Goal: Task Accomplishment & Management: Complete application form

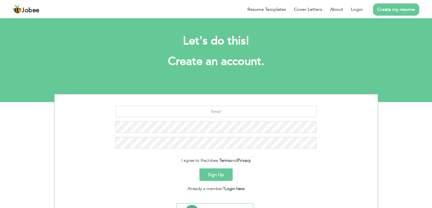
scroll to position [28, 0]
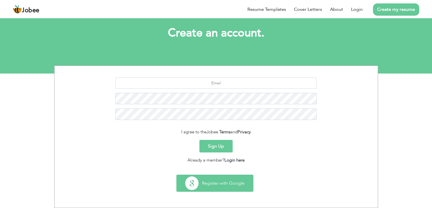
click at [214, 180] on button "Register with Google" at bounding box center [215, 183] width 76 height 16
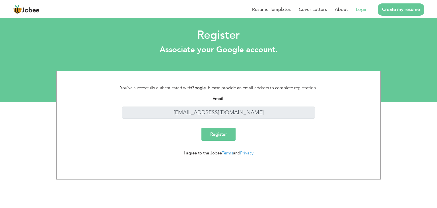
click at [220, 134] on input "Register" at bounding box center [218, 133] width 34 height 13
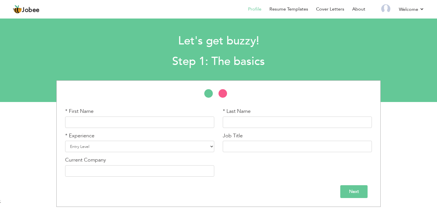
click at [306, 50] on div "Let's get buzzy! Step 1: The basics" at bounding box center [219, 50] width 328 height 44
click at [133, 123] on input "text" at bounding box center [139, 121] width 149 height 11
type input "Talha"
click at [252, 119] on input "text" at bounding box center [297, 121] width 149 height 11
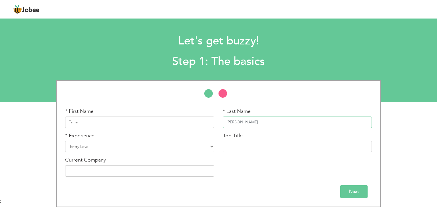
type input "[PERSON_NAME]"
click at [128, 140] on div "* Experience Entry Level Less than 1 Year 1 Year 2 Years 3 Years 4 Years 5 Year…" at bounding box center [139, 142] width 149 height 20
click at [207, 145] on select "Entry Level Less than 1 Year 1 Year 2 Years 3 Years 4 Years 5 Years 6 Years 7 Y…" at bounding box center [139, 145] width 149 height 11
select select "2"
click at [65, 140] on select "Entry Level Less than 1 Year 1 Year 2 Years 3 Years 4 Years 5 Years 6 Years 7 Y…" at bounding box center [139, 145] width 149 height 11
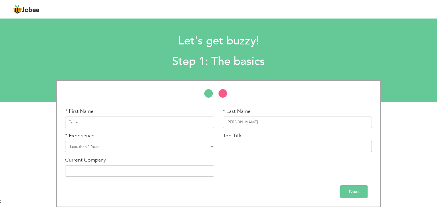
click at [262, 143] on input "text" at bounding box center [297, 145] width 149 height 11
type input "Python Developer"
click at [158, 170] on input "text" at bounding box center [139, 170] width 149 height 11
click at [365, 190] on input "Next" at bounding box center [353, 191] width 27 height 13
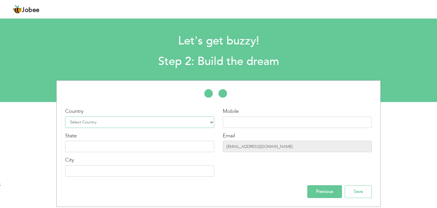
click at [183, 127] on select "Select Country Afghanistan Albania Algeria American Samoa Andorra Angola Anguil…" at bounding box center [139, 121] width 149 height 11
select select "166"
click at [65, 116] on select "Select Country Afghanistan Albania Algeria American Samoa Andorra Angola Anguil…" at bounding box center [139, 121] width 149 height 11
click at [262, 126] on input "text" at bounding box center [297, 121] width 149 height 11
type input "03700651442"
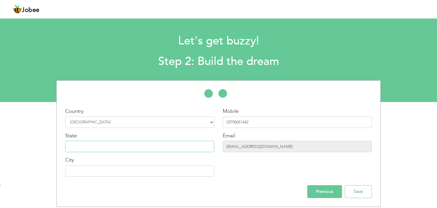
click at [184, 151] on input "text" at bounding box center [139, 145] width 149 height 11
type input "[GEOGRAPHIC_DATA]"
type input "LAHORE"
click at [368, 196] on input "Save" at bounding box center [358, 191] width 27 height 13
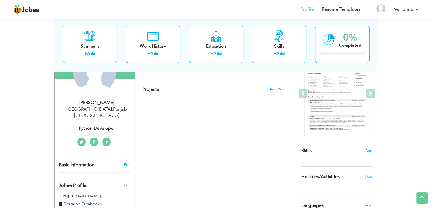
scroll to position [16, 0]
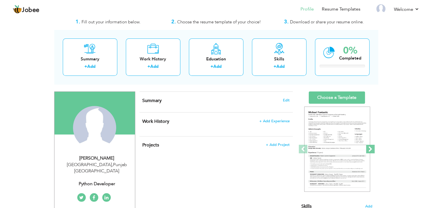
click at [371, 148] on span at bounding box center [371, 148] width 9 height 9
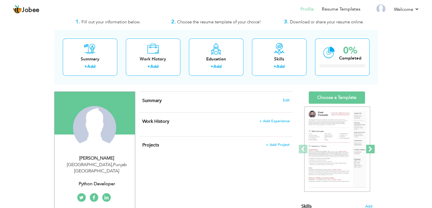
click at [371, 148] on span at bounding box center [371, 148] width 9 height 9
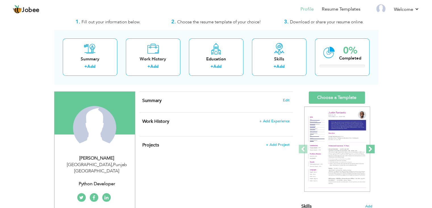
click at [371, 148] on span at bounding box center [371, 148] width 9 height 9
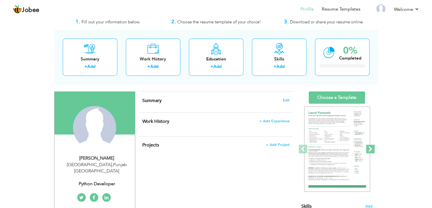
click at [371, 148] on span at bounding box center [371, 148] width 9 height 9
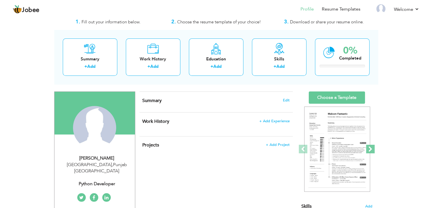
click at [371, 148] on span at bounding box center [371, 148] width 9 height 9
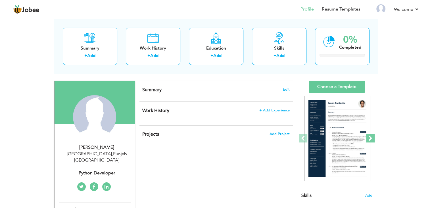
scroll to position [25, 0]
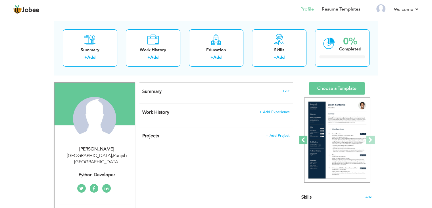
click at [304, 141] on span at bounding box center [303, 139] width 9 height 9
click at [305, 141] on span at bounding box center [303, 139] width 9 height 9
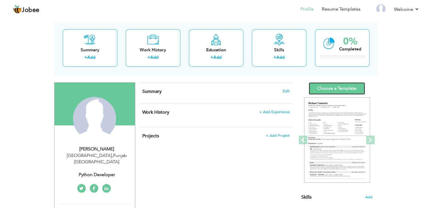
click at [340, 89] on link "Choose a Template" at bounding box center [337, 88] width 56 height 12
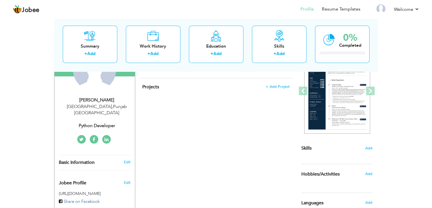
scroll to position [80, 0]
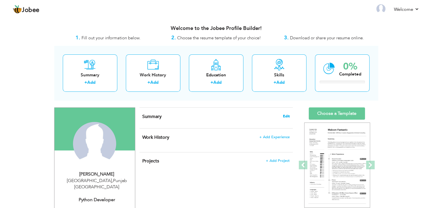
click at [286, 115] on span "Edit" at bounding box center [286, 116] width 7 height 4
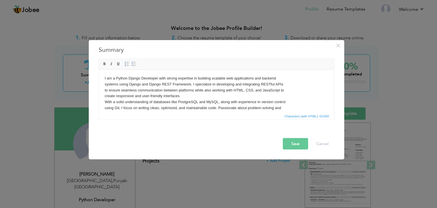
scroll to position [3, 0]
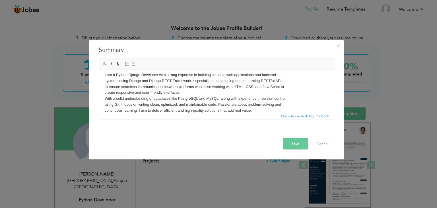
click at [301, 142] on button "Save" at bounding box center [295, 143] width 25 height 11
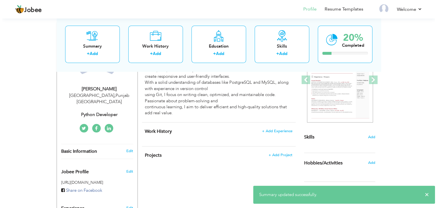
scroll to position [88, 0]
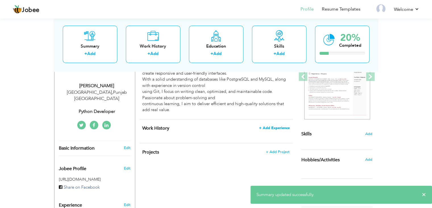
click at [270, 127] on span "+ Add Experience" at bounding box center [274, 128] width 31 height 4
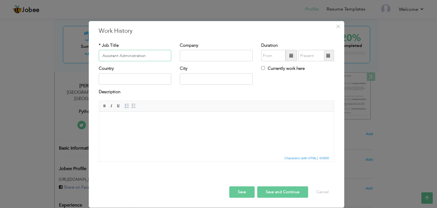
type input "Assistant Administration"
click at [208, 53] on input "text" at bounding box center [216, 55] width 73 height 11
type input "Pakistan Railways"
click at [293, 56] on span at bounding box center [291, 55] width 4 height 4
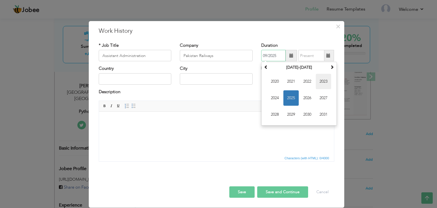
click at [325, 82] on span "2023" at bounding box center [323, 81] width 15 height 15
click at [273, 97] on span "May" at bounding box center [274, 97] width 15 height 15
type input "05/2023"
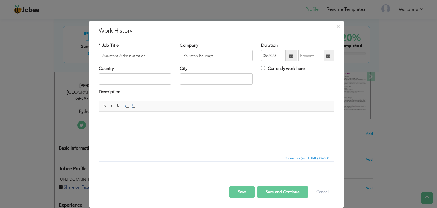
click at [328, 56] on span at bounding box center [328, 55] width 4 height 4
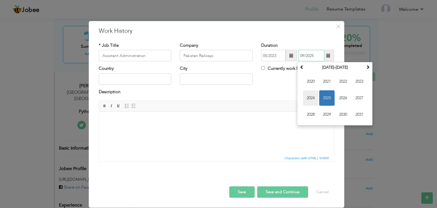
click at [309, 98] on span "2024" at bounding box center [310, 97] width 15 height 15
click at [358, 115] on span "Dec" at bounding box center [358, 114] width 15 height 15
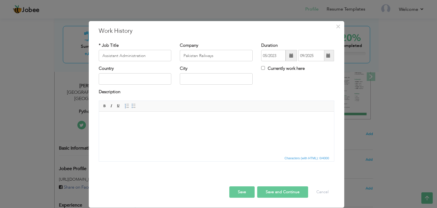
type input "12/2024"
click at [137, 78] on input "text" at bounding box center [135, 78] width 73 height 11
type input "[GEOGRAPHIC_DATA]"
click at [154, 124] on html at bounding box center [216, 119] width 235 height 17
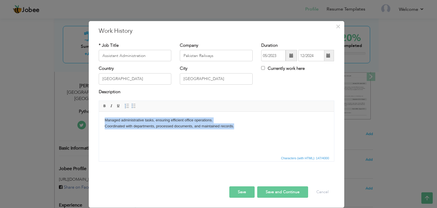
drag, startPoint x: 105, startPoint y: 121, endPoint x: 269, endPoint y: 133, distance: 164.8
click at [269, 133] on html "Managed administrative tasks, ensuring efficient office operations. Coordinated…" at bounding box center [216, 122] width 235 height 23
click at [136, 108] on span "Paragraph Insert/Remove Numbered List Insert/Remove Bulleted List" at bounding box center [130, 106] width 15 height 8
click at [133, 106] on span at bounding box center [133, 105] width 5 height 5
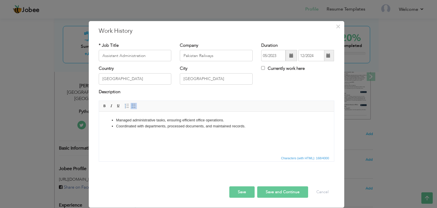
click at [254, 127] on li "Coordinated with departments, processed documents, and maintained records." at bounding box center [216, 126] width 201 height 6
click at [133, 106] on span at bounding box center [133, 105] width 5 height 5
drag, startPoint x: 170, startPoint y: 135, endPoint x: 86, endPoint y: 138, distance: 83.9
click at [99, 138] on html "Managed administrative tasks, ensuring efficient office operations. Coordinated…" at bounding box center [216, 127] width 235 height 33
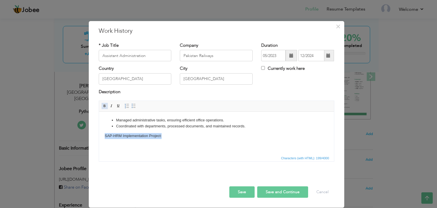
click at [105, 108] on span at bounding box center [104, 105] width 5 height 5
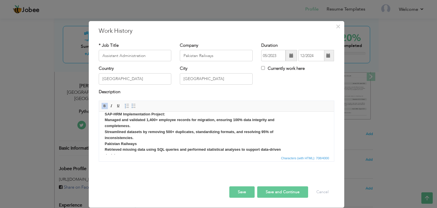
scroll to position [21, 0]
drag, startPoint x: 137, startPoint y: 144, endPoint x: 92, endPoint y: 146, distance: 45.5
click at [99, 146] on html "Managed administrative tasks, ensuring efficient office operations. Coordinated…" at bounding box center [216, 130] width 235 height 80
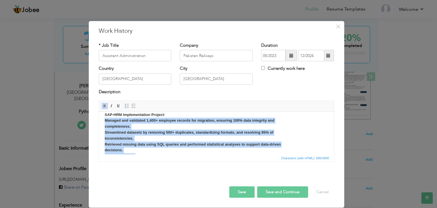
scroll to position [31, 0]
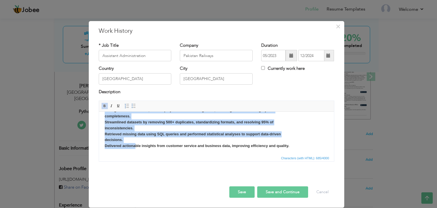
drag, startPoint x: 104, startPoint y: 119, endPoint x: 134, endPoint y: 155, distance: 46.6
click at [134, 154] on html "Managed administrative tasks, ensuring efficient office operations. Coordinated…" at bounding box center [216, 117] width 235 height 74
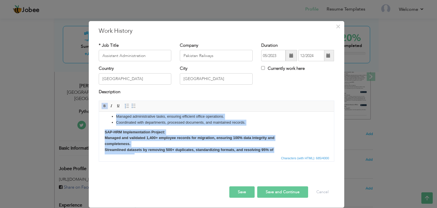
scroll to position [0, 0]
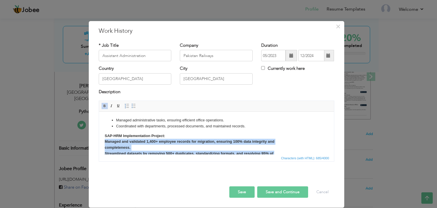
drag, startPoint x: 294, startPoint y: 147, endPoint x: 98, endPoint y: 142, distance: 196.2
click at [99, 142] on html "Managed administrative tasks, ensuring efficient office operations. Coordinated…" at bounding box center [216, 148] width 235 height 74
click at [103, 107] on span at bounding box center [104, 105] width 5 height 5
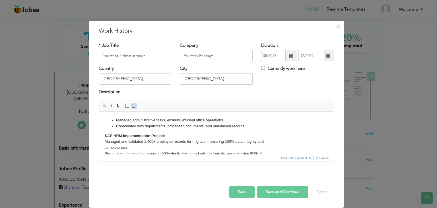
click at [132, 106] on span at bounding box center [133, 105] width 5 height 5
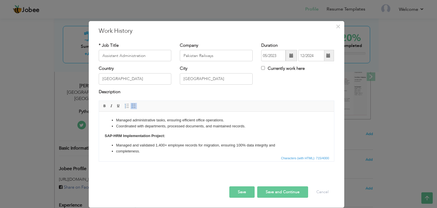
scroll to position [35, 0]
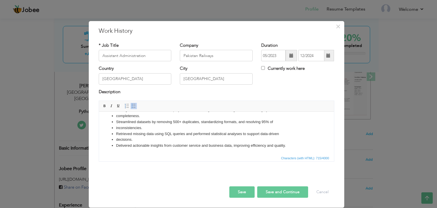
click at [311, 132] on li "Retrieved missing data using SQL queries and performed statistical analyses to …" at bounding box center [216, 134] width 201 height 6
click at [239, 188] on button "Save" at bounding box center [241, 191] width 25 height 11
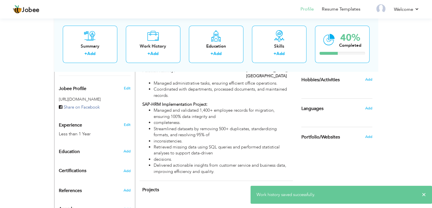
scroll to position [170, 0]
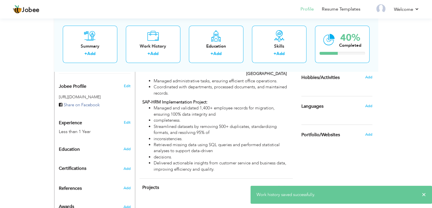
click at [323, 157] on div "Choose a Template ‹" at bounding box center [337, 73] width 81 height 272
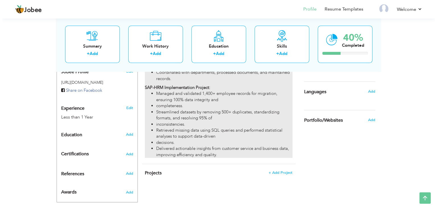
scroll to position [188, 0]
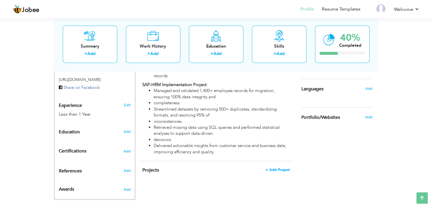
click at [281, 167] on span "+ Add Project" at bounding box center [278, 169] width 24 height 4
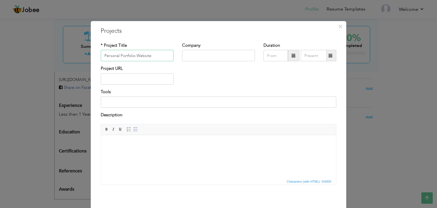
type input "Personal Portfolio Website"
click at [214, 56] on input "text" at bounding box center [218, 55] width 73 height 11
click at [162, 82] on input "text" at bounding box center [137, 78] width 73 height 11
paste input "[URL][DOMAIN_NAME]"
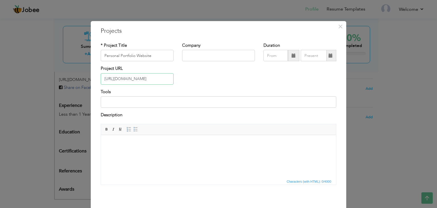
type input "[URL][DOMAIN_NAME]"
click at [156, 98] on input at bounding box center [218, 101] width 235 height 11
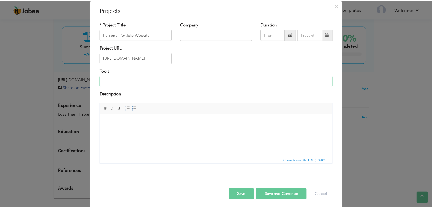
scroll to position [21, 0]
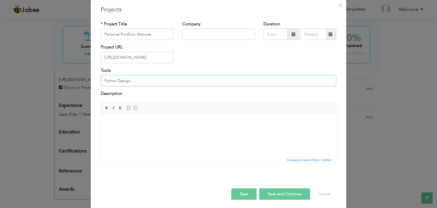
type input "Python Django"
click at [157, 125] on body at bounding box center [218, 122] width 223 height 6
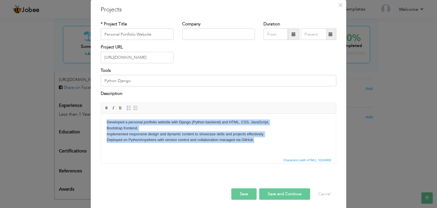
drag, startPoint x: 107, startPoint y: 121, endPoint x: 276, endPoint y: 144, distance: 170.7
click at [276, 144] on html "Developed a personal portfolio website with Django (Python backend) and HTML, C…" at bounding box center [218, 130] width 235 height 35
click at [132, 107] on link "Insert/Remove Bulleted List" at bounding box center [135, 108] width 6 height 6
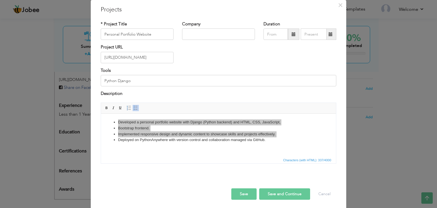
click at [236, 195] on button "Save" at bounding box center [243, 193] width 25 height 11
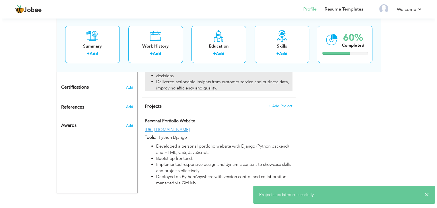
scroll to position [252, 0]
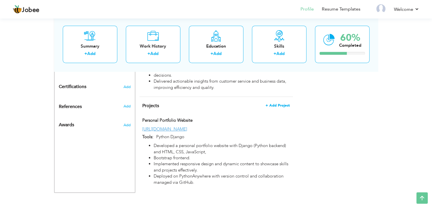
click at [277, 103] on span "+ Add Project" at bounding box center [278, 105] width 24 height 4
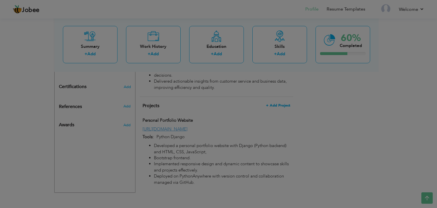
scroll to position [0, 0]
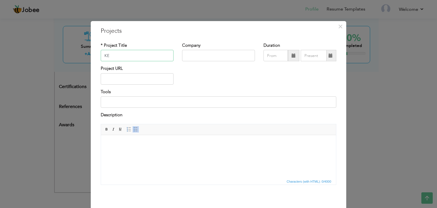
type input "K"
paste input "Product"
type input "Akeneo Product Attribute Completion"
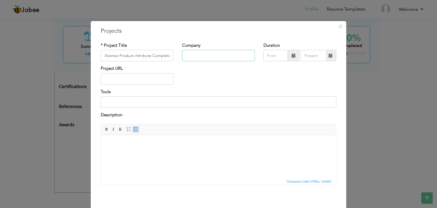
click at [198, 57] on input "text" at bounding box center [218, 55] width 73 height 11
click at [146, 102] on input at bounding box center [218, 101] width 235 height 11
type input "Python Django | Paddle OCR | LLM Model ([PERSON_NAME])"
click at [214, 151] on html at bounding box center [218, 142] width 235 height 17
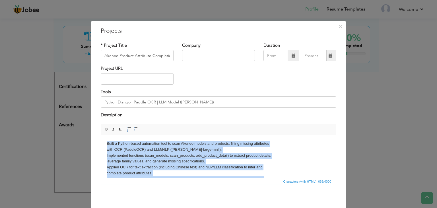
drag, startPoint x: 269, startPoint y: 177, endPoint x: 82, endPoint y: 129, distance: 192.2
click at [101, 134] on html "Built a Python-based automation tool to scan Akeneo models and products, fillin…" at bounding box center [218, 163] width 235 height 59
click at [134, 129] on span at bounding box center [135, 129] width 5 height 5
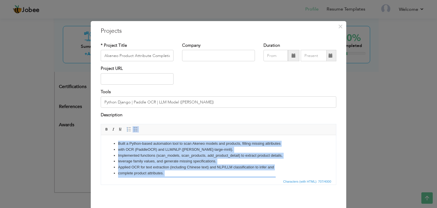
click at [316, 147] on ul "Built a Python-based automation tool to scan Akeneo models and products, fillin…" at bounding box center [218, 163] width 223 height 47
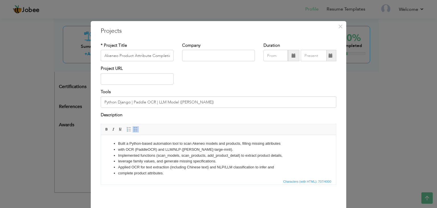
click at [133, 129] on span at bounding box center [135, 129] width 5 height 5
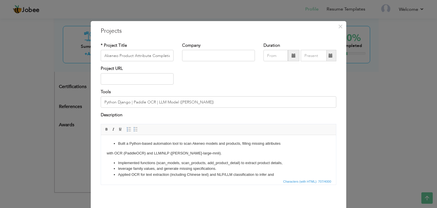
click at [105, 152] on html "Built a Python-based automation tool to scan Akeneo models and products, fillin…" at bounding box center [218, 167] width 235 height 66
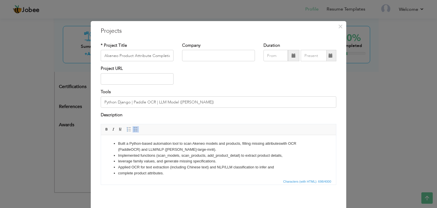
click at [118, 161] on li "leverage family values, and generate missing specifications." at bounding box center [218, 161] width 201 height 6
click at [117, 169] on ul "Built a Python-based automation tool to scan Akeneo models and products, fillin…" at bounding box center [218, 163] width 223 height 47
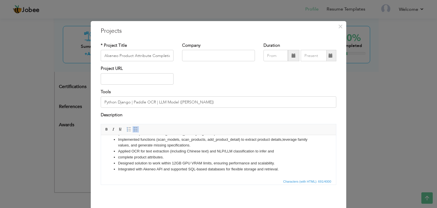
click at [117, 156] on ul "Built a Python-based automation tool to scan Akeneo models and products, fillin…" at bounding box center [218, 147] width 223 height 47
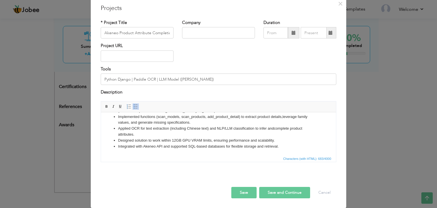
click at [242, 194] on button "Save" at bounding box center [243, 192] width 25 height 11
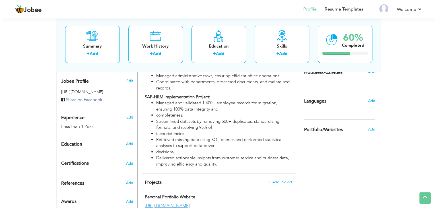
scroll to position [205, 0]
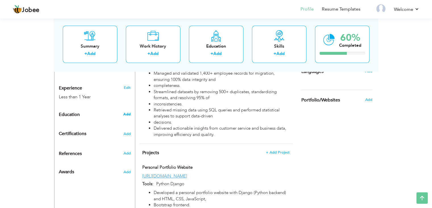
click at [128, 111] on span "Add" at bounding box center [126, 113] width 7 height 5
radio input "true"
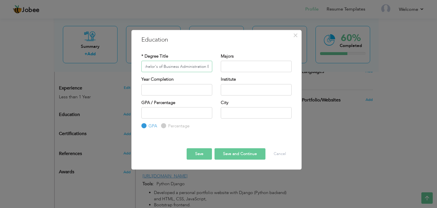
scroll to position [0, 11]
type input "Bachelor's of Business Administration - BBA"
click at [234, 69] on input "text" at bounding box center [256, 66] width 71 height 11
type input "Accounting and Finance"
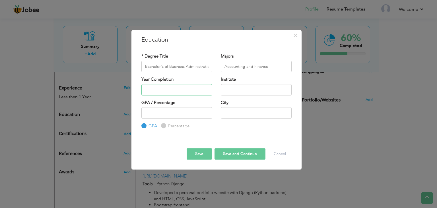
type input "2025"
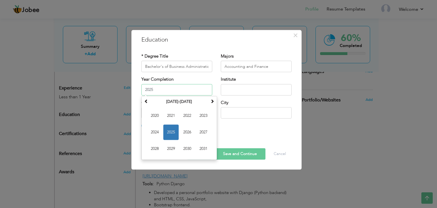
click at [172, 90] on input "2025" at bounding box center [176, 89] width 71 height 11
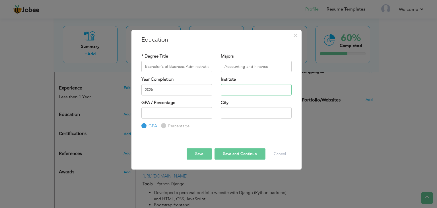
click at [233, 91] on input "text" at bounding box center [256, 89] width 71 height 11
type input "[GEOGRAPHIC_DATA], [GEOGRAPHIC_DATA]"
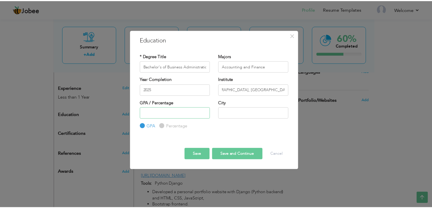
scroll to position [0, 0]
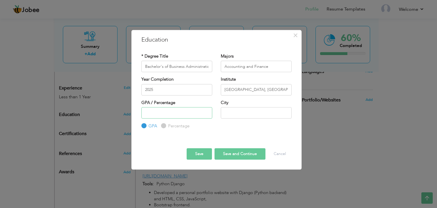
click at [178, 113] on input "number" at bounding box center [176, 112] width 71 height 11
type input "3.1"
click at [238, 114] on input "text" at bounding box center [256, 112] width 71 height 11
type input "[GEOGRAPHIC_DATA]"
click at [201, 153] on button "Save" at bounding box center [199, 153] width 25 height 11
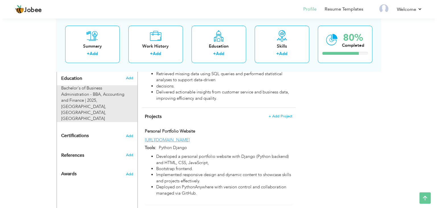
scroll to position [242, 0]
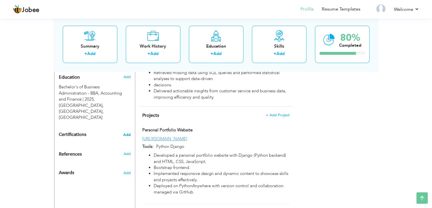
click at [126, 132] on span "Add" at bounding box center [126, 134] width 7 height 4
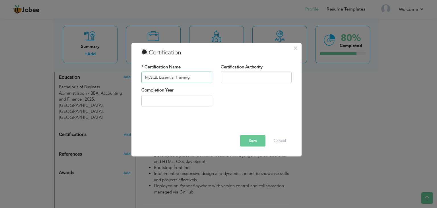
type input "MySQL Essential Training"
click at [245, 76] on input "text" at bounding box center [256, 77] width 71 height 11
type input "LinkedIn"
click at [177, 103] on input "2025" at bounding box center [176, 100] width 71 height 11
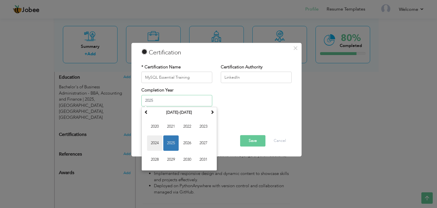
click at [150, 146] on span "2024" at bounding box center [154, 142] width 15 height 15
type input "2024"
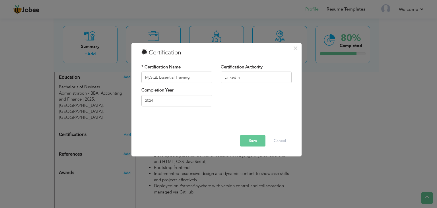
click at [262, 138] on button "Save" at bounding box center [252, 140] width 25 height 11
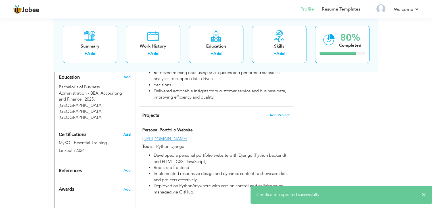
click at [127, 132] on span "Add" at bounding box center [126, 134] width 7 height 4
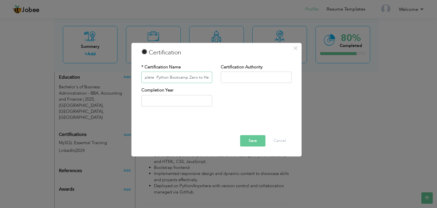
scroll to position [0, 19]
type input "The Complete Python Bootcamp Zero to Hero"
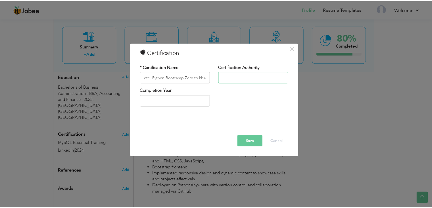
scroll to position [0, 0]
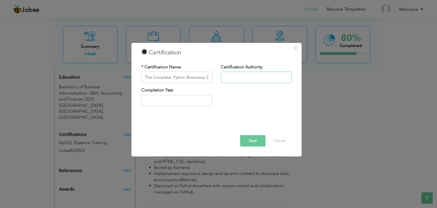
click at [237, 76] on input "text" at bounding box center [256, 77] width 71 height 11
type input "Udemy"
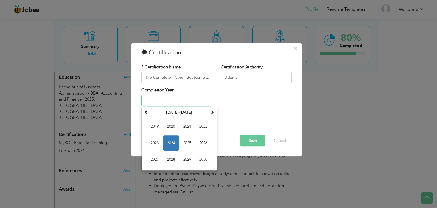
click at [186, 99] on input "text" at bounding box center [176, 100] width 71 height 11
click at [190, 142] on span "2025" at bounding box center [186, 142] width 15 height 15
type input "2025"
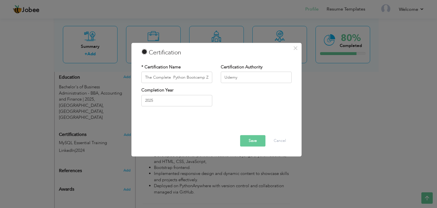
click at [254, 135] on button "Save" at bounding box center [252, 140] width 25 height 11
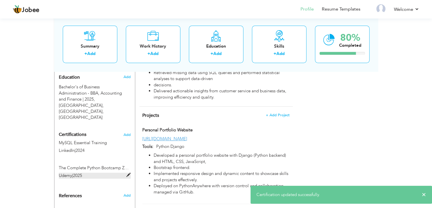
scroll to position [261, 0]
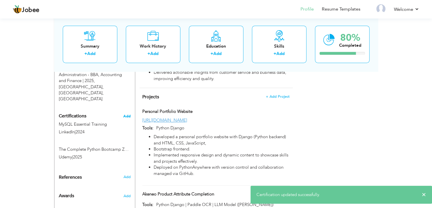
click at [129, 114] on span "Add" at bounding box center [126, 116] width 7 height 4
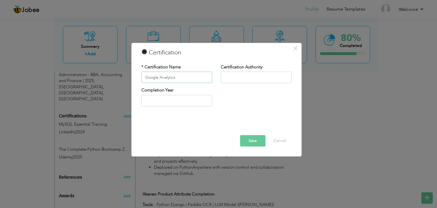
type input "Google Analytics"
click at [250, 73] on input "text" at bounding box center [256, 77] width 71 height 11
type input "Coursera"
click at [196, 97] on input "text" at bounding box center [176, 100] width 71 height 11
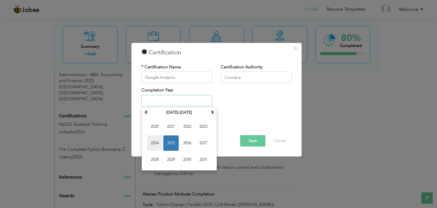
click at [152, 142] on span "2024" at bounding box center [154, 142] width 15 height 15
type input "2024"
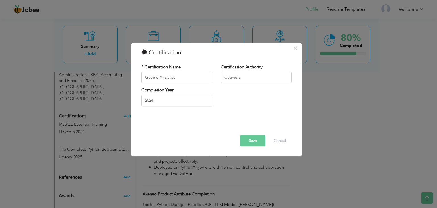
click at [245, 139] on button "Save" at bounding box center [252, 140] width 25 height 11
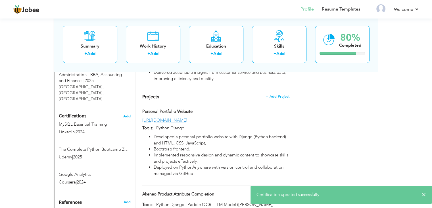
click at [123, 114] on span "Add" at bounding box center [126, 116] width 7 height 4
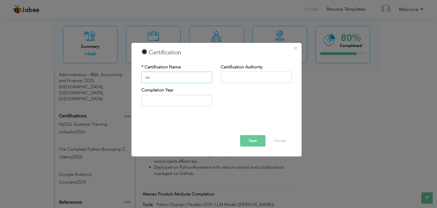
type input "d"
type input "Data Visualization"
click at [241, 79] on input "text" at bounding box center [256, 77] width 71 height 11
type input "LinkedIn"
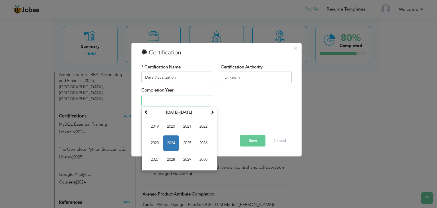
click at [182, 102] on input "text" at bounding box center [176, 100] width 71 height 11
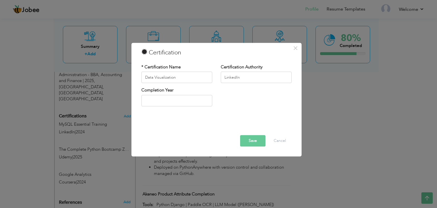
click at [168, 107] on div "Completion Year" at bounding box center [176, 98] width 79 height 23
click at [169, 105] on input "text" at bounding box center [176, 100] width 71 height 11
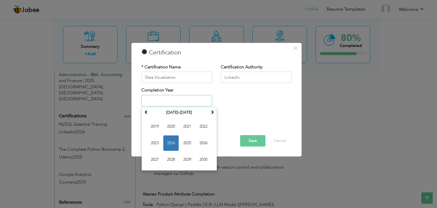
click at [175, 142] on span "2024" at bounding box center [170, 142] width 15 height 15
type input "2024"
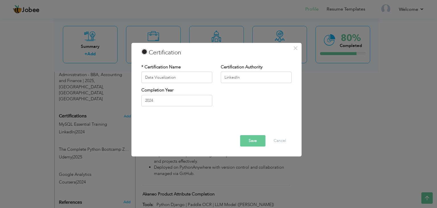
click at [251, 140] on button "Save" at bounding box center [252, 140] width 25 height 11
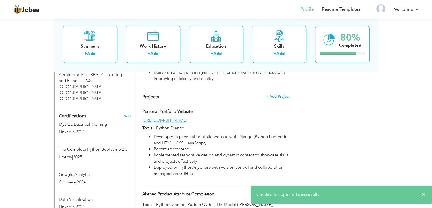
click at [122, 113] on h4 "Certifications Add" at bounding box center [95, 115] width 72 height 5
click at [125, 114] on span "Add" at bounding box center [126, 116] width 7 height 4
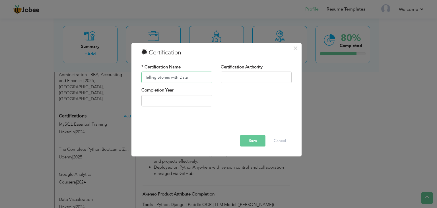
type input "Telling Stories with Data"
click at [255, 72] on input "text" at bounding box center [256, 77] width 71 height 11
type input "LinkedIn"
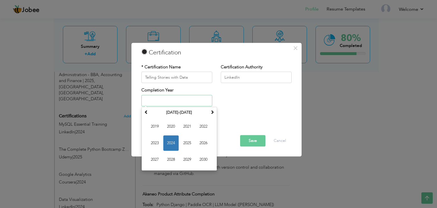
click at [171, 96] on input "text" at bounding box center [176, 100] width 71 height 11
click at [172, 141] on span "2024" at bounding box center [170, 142] width 15 height 15
type input "2024"
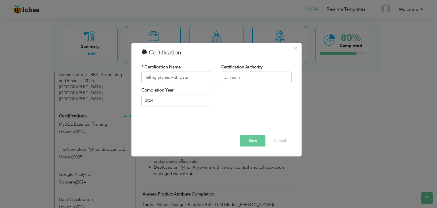
click at [250, 142] on button "Save" at bounding box center [252, 140] width 25 height 11
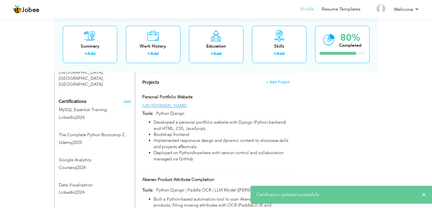
scroll to position [275, 0]
click at [126, 100] on span "Add" at bounding box center [126, 102] width 7 height 4
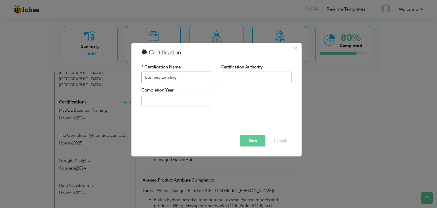
type input "Business Emailing"
click at [235, 73] on input "text" at bounding box center [256, 77] width 71 height 11
type input "HP LIFE"
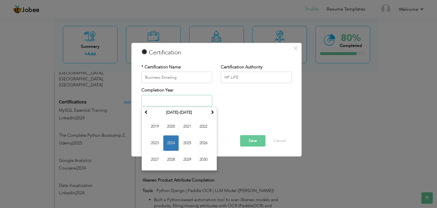
click at [197, 102] on input "text" at bounding box center [176, 100] width 71 height 11
click at [188, 137] on span "2025" at bounding box center [186, 142] width 15 height 15
type input "2025"
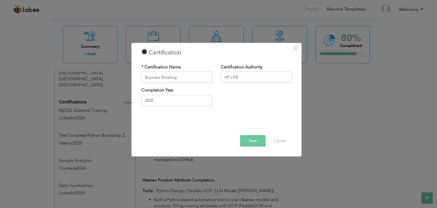
click at [256, 140] on button "Save" at bounding box center [252, 140] width 25 height 11
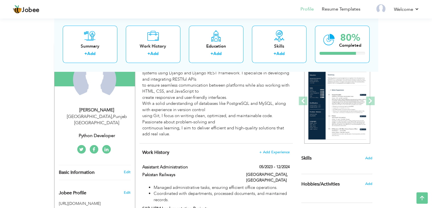
scroll to position [65, 0]
click at [84, 144] on link at bounding box center [81, 148] width 9 height 9
click at [94, 146] on icon at bounding box center [94, 148] width 3 height 5
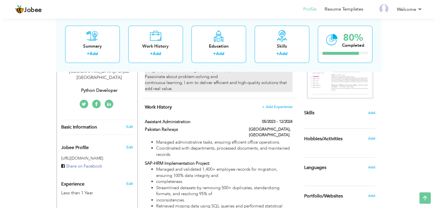
scroll to position [111, 0]
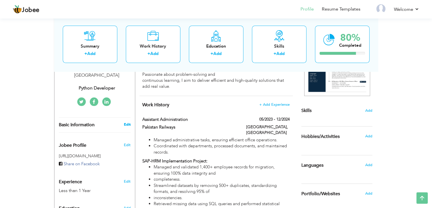
click at [129, 122] on link "Edit" at bounding box center [127, 124] width 7 height 5
type input "Talha"
type input "[PERSON_NAME]"
type input "03700651442"
select select "number:166"
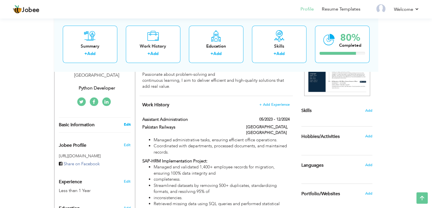
type input "[GEOGRAPHIC_DATA]"
type input "LAHORE"
select select "number:2"
type input "Python Developer"
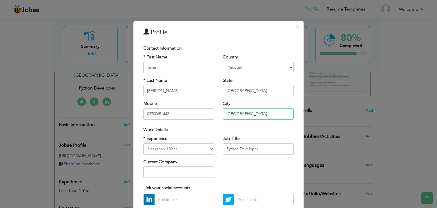
drag, startPoint x: 248, startPoint y: 109, endPoint x: 225, endPoint y: 110, distance: 23.0
click at [225, 110] on input "LAHORE" at bounding box center [258, 113] width 71 height 11
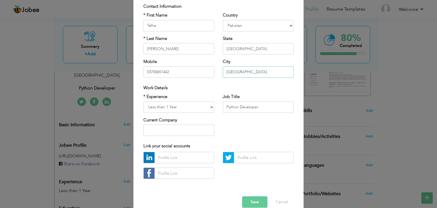
type input "[GEOGRAPHIC_DATA]"
click at [177, 162] on input "text" at bounding box center [184, 157] width 60 height 11
paste input "https://www.linkedin.com/in/muhammad-talha-sami-5455b0384/"
type input "https://www.linkedin.com/in/muhammad-talha-sami-5455b0384/"
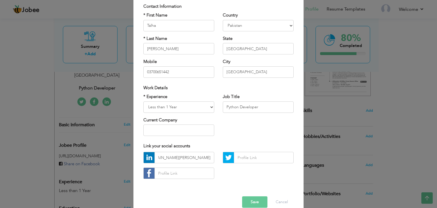
click at [251, 199] on button "Save" at bounding box center [254, 201] width 25 height 11
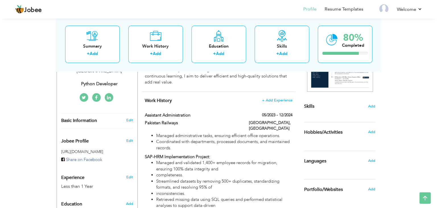
scroll to position [117, 0]
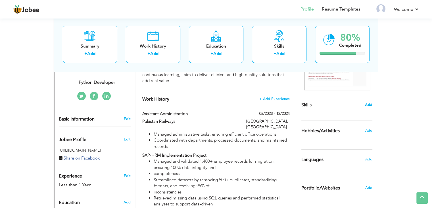
click at [368, 105] on span "Add" at bounding box center [368, 104] width 7 height 5
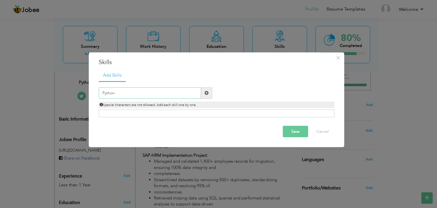
type input "Python"
click at [296, 129] on button "Save" at bounding box center [295, 130] width 25 height 11
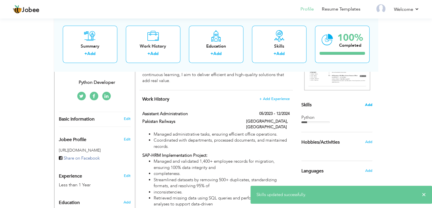
click at [367, 104] on span "Add" at bounding box center [368, 104] width 7 height 5
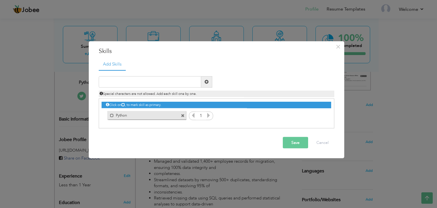
click at [210, 115] on icon at bounding box center [208, 114] width 5 height 5
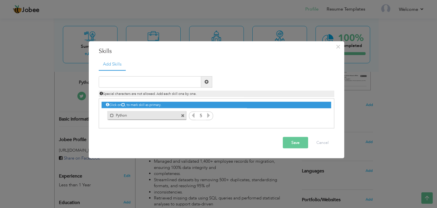
click at [210, 115] on icon at bounding box center [208, 114] width 5 height 5
click at [193, 116] on icon at bounding box center [193, 114] width 5 height 5
click at [289, 142] on button "Save" at bounding box center [295, 141] width 25 height 11
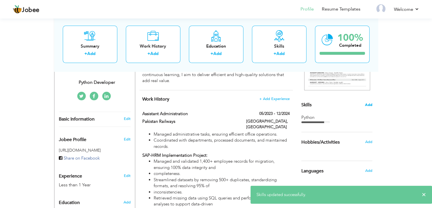
click at [367, 104] on span "Add" at bounding box center [368, 104] width 7 height 5
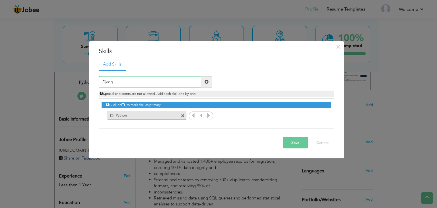
type input "Django"
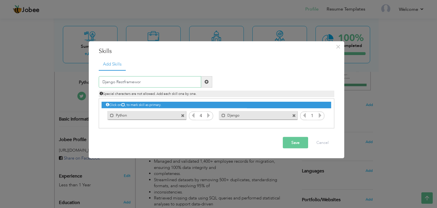
type input "Django Restframework"
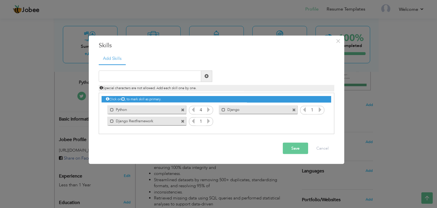
click at [183, 122] on span at bounding box center [183, 121] width 4 height 4
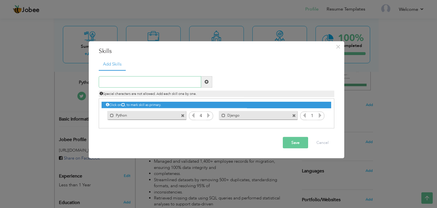
click at [147, 79] on input "text" at bounding box center [150, 81] width 102 height 11
type input "Django Restframwork (DRF)"
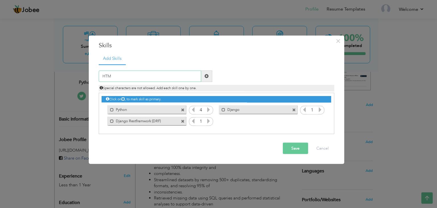
type input "HTML"
type input "CSS"
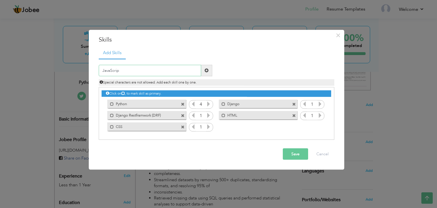
type input "JavaScript"
type input "Bootstrap"
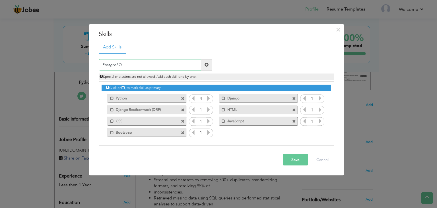
type input "PostgreSQL"
type input "MySQL"
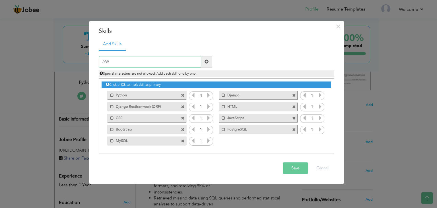
type input "AWS"
type input "RESTful API's"
type input "Postman"
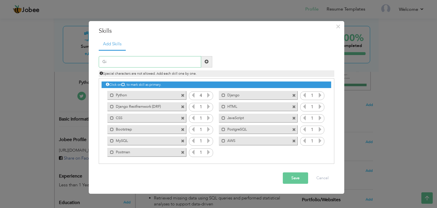
type input "Git"
type input "Github"
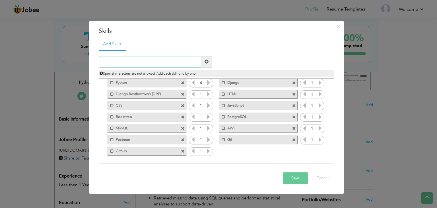
scroll to position [13, 0]
click at [181, 150] on span at bounding box center [183, 151] width 4 height 4
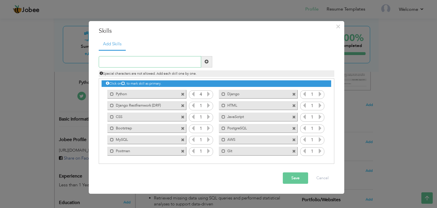
click at [135, 62] on input "text" at bounding box center [150, 61] width 102 height 11
type input "GitHub"
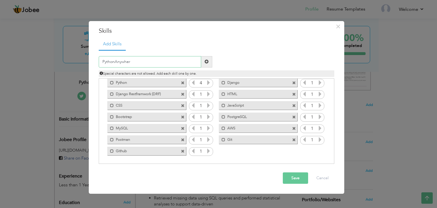
type input "PythonAnywhere"
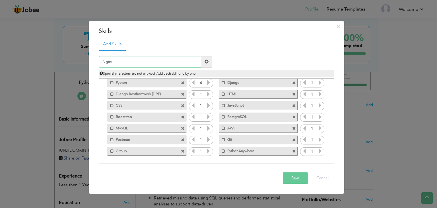
type input "Nginix"
click at [127, 58] on input "text" at bounding box center [150, 61] width 102 height 11
type input "Gunicorn"
type input "M"
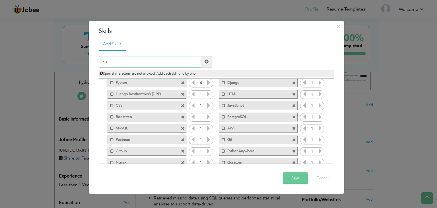
type input "n"
type input "NumPy"
type input "Pandas"
type input "[PERSON_NAME]"
type input "Matplotlib"
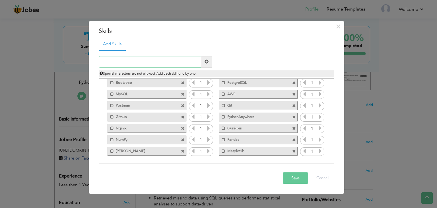
scroll to position [0, 0]
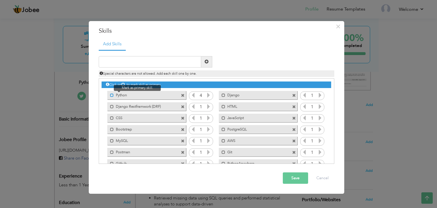
click at [112, 94] on span at bounding box center [112, 95] width 4 height 4
click at [112, 107] on span at bounding box center [112, 107] width 4 height 4
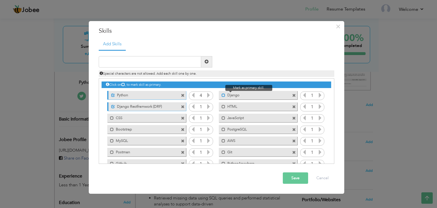
click at [221, 96] on span at bounding box center [223, 95] width 4 height 4
click at [221, 129] on span at bounding box center [223, 129] width 4 height 4
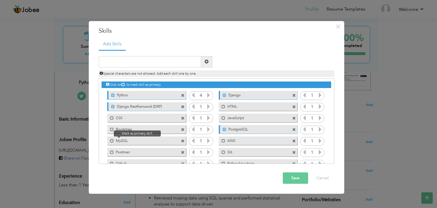
click at [109, 139] on span at bounding box center [110, 139] width 7 height 6
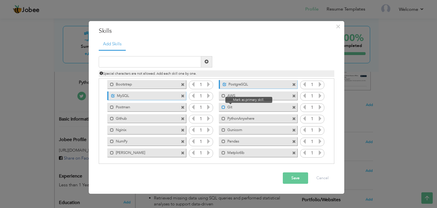
click at [223, 105] on span at bounding box center [223, 107] width 4 height 4
click at [110, 117] on span at bounding box center [112, 119] width 4 height 4
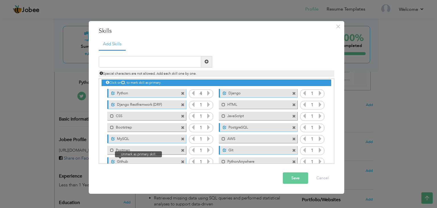
scroll to position [0, 0]
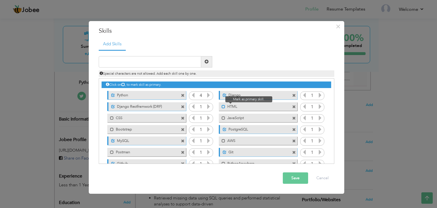
click at [223, 105] on span at bounding box center [223, 107] width 4 height 4
click at [111, 116] on span at bounding box center [112, 118] width 4 height 4
click at [223, 117] on span at bounding box center [223, 118] width 4 height 4
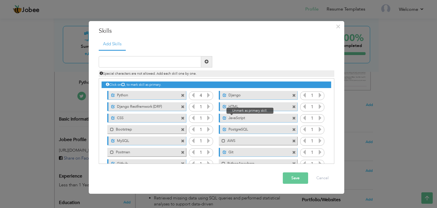
scroll to position [47, 0]
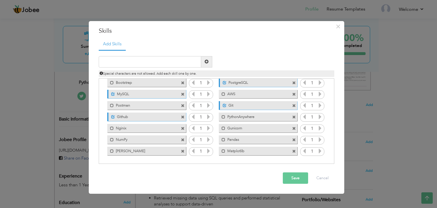
click at [205, 125] on input "1" at bounding box center [201, 129] width 11 height 8
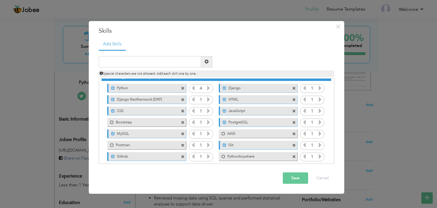
scroll to position [0, 0]
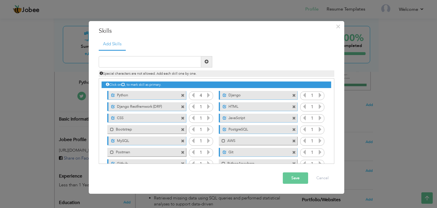
click at [319, 95] on icon at bounding box center [319, 94] width 5 height 5
click at [207, 106] on icon at bounding box center [208, 106] width 5 height 5
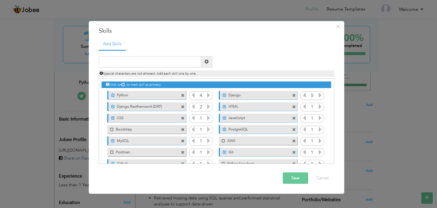
click at [207, 106] on icon at bounding box center [208, 106] width 5 height 5
click at [318, 105] on icon at bounding box center [319, 106] width 5 height 5
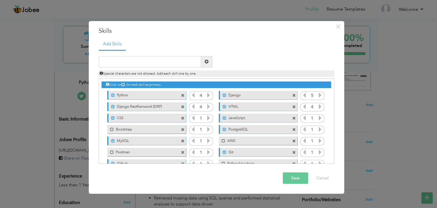
click at [318, 105] on icon at bounding box center [319, 106] width 5 height 5
click at [302, 94] on icon at bounding box center [304, 94] width 5 height 5
click at [208, 117] on icon at bounding box center [208, 117] width 5 height 5
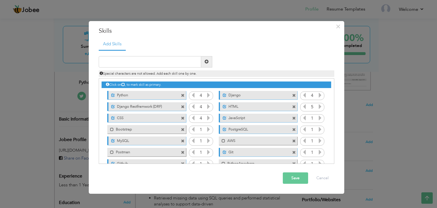
click at [208, 117] on icon at bounding box center [208, 117] width 5 height 5
click at [317, 118] on icon at bounding box center [319, 117] width 5 height 5
click at [305, 118] on icon at bounding box center [304, 117] width 5 height 5
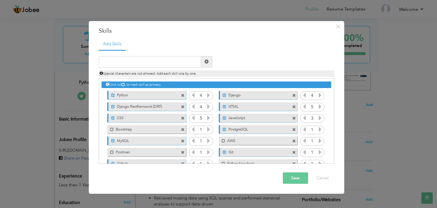
click at [208, 129] on icon at bounding box center [208, 129] width 5 height 5
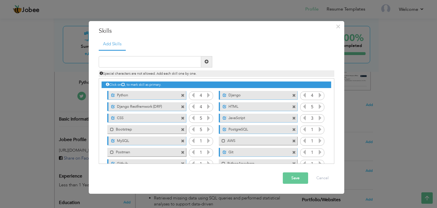
click at [317, 129] on icon at bounding box center [319, 129] width 5 height 5
click at [208, 140] on icon at bounding box center [208, 140] width 5 height 5
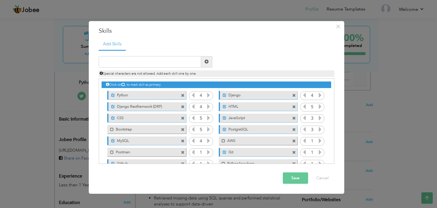
click at [194, 140] on icon at bounding box center [193, 140] width 5 height 5
click at [319, 131] on icon at bounding box center [319, 129] width 5 height 5
click at [318, 140] on icon at bounding box center [319, 140] width 5 height 5
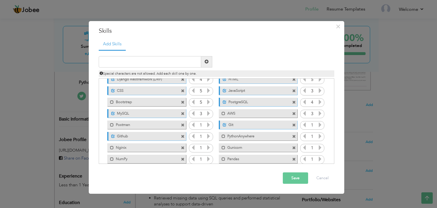
scroll to position [28, 0]
click at [208, 124] on icon at bounding box center [208, 123] width 5 height 5
click at [318, 125] on icon at bounding box center [319, 123] width 5 height 5
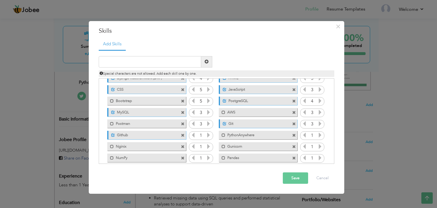
click at [318, 125] on icon at bounding box center [319, 123] width 5 height 5
click at [302, 123] on icon at bounding box center [304, 123] width 5 height 5
click at [208, 134] on icon at bounding box center [208, 134] width 5 height 5
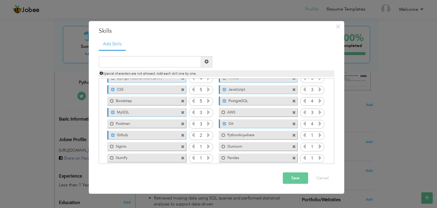
click at [208, 134] on icon at bounding box center [208, 134] width 5 height 5
click at [193, 134] on icon at bounding box center [193, 134] width 5 height 5
click at [319, 136] on icon at bounding box center [319, 134] width 5 height 5
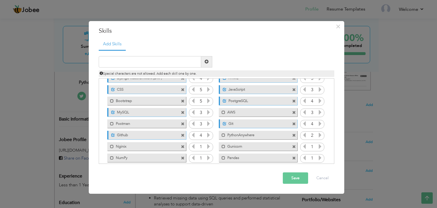
click at [319, 136] on icon at bounding box center [319, 134] width 5 height 5
click at [206, 146] on icon at bounding box center [208, 146] width 5 height 5
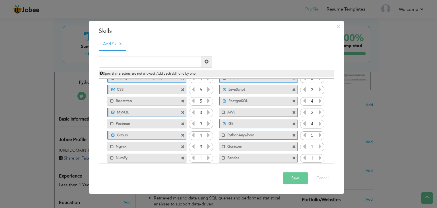
click at [317, 144] on icon at bounding box center [319, 146] width 5 height 5
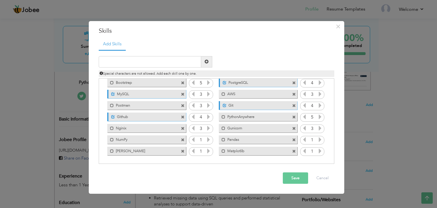
click at [207, 140] on icon at bounding box center [208, 139] width 5 height 5
click at [317, 138] on icon at bounding box center [319, 139] width 5 height 5
click at [207, 149] on icon at bounding box center [208, 150] width 5 height 5
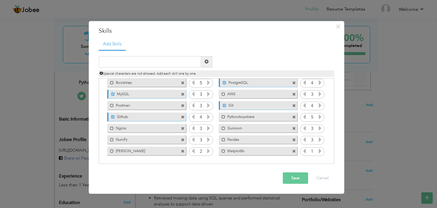
click at [207, 149] on icon at bounding box center [208, 150] width 5 height 5
click at [317, 150] on icon at bounding box center [319, 150] width 5 height 5
click at [289, 177] on button "Save" at bounding box center [295, 177] width 25 height 11
click at [264, 171] on div "Save Cancel" at bounding box center [216, 178] width 244 height 20
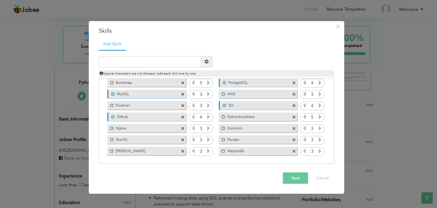
click at [289, 177] on button "Save" at bounding box center [295, 177] width 25 height 11
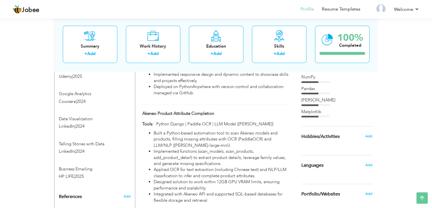
scroll to position [361, 0]
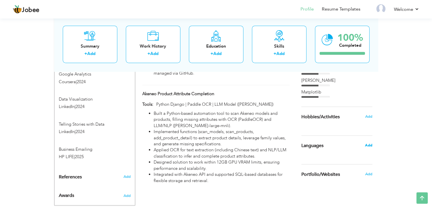
click at [369, 144] on span "Add" at bounding box center [368, 144] width 7 height 5
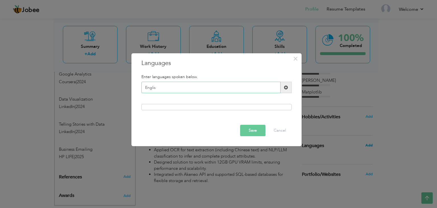
type input "English"
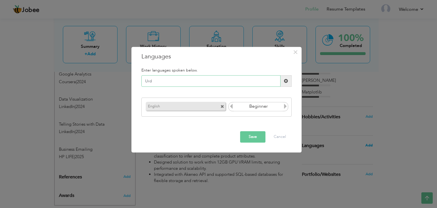
type input "Urdu"
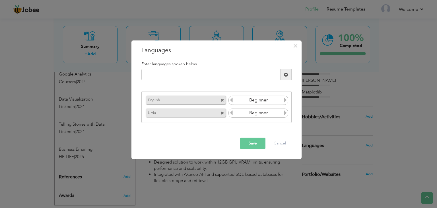
click at [285, 99] on icon at bounding box center [285, 99] width 5 height 5
click at [228, 100] on div "Beginner" at bounding box center [258, 100] width 60 height 9
click at [230, 100] on icon at bounding box center [231, 99] width 5 height 5
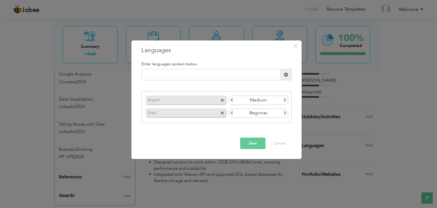
click at [287, 113] on icon at bounding box center [285, 112] width 5 height 5
click at [252, 143] on button "Save" at bounding box center [252, 142] width 25 height 11
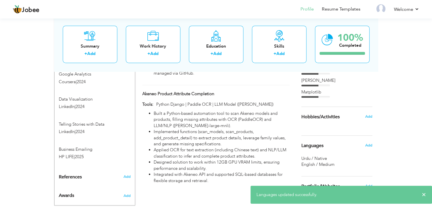
scroll to position [373, 0]
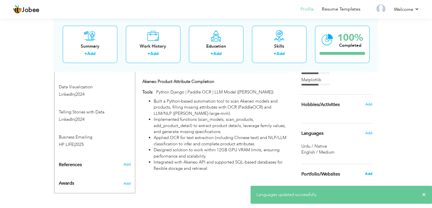
click at [371, 171] on span "Add" at bounding box center [368, 173] width 7 height 5
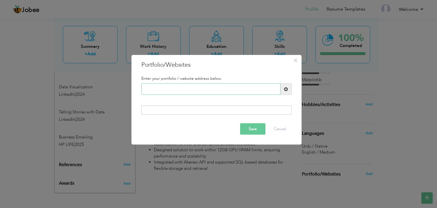
paste input "[URL][DOMAIN_NAME]"
type input "[URL][DOMAIN_NAME]"
click at [196, 110] on div at bounding box center [216, 109] width 150 height 9
click at [196, 113] on div at bounding box center [216, 109] width 150 height 9
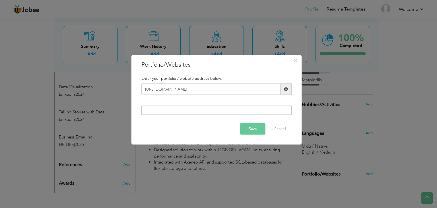
click at [285, 90] on span at bounding box center [286, 89] width 4 height 4
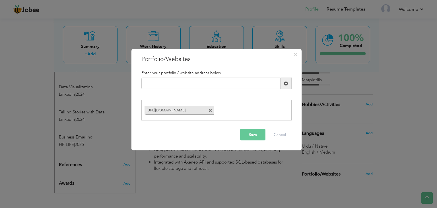
click at [253, 135] on button "Save" at bounding box center [252, 134] width 25 height 11
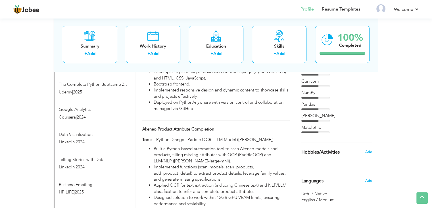
scroll to position [379, 0]
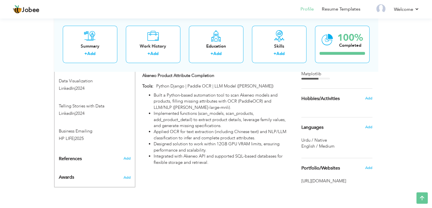
click at [131, 156] on div "Add" at bounding box center [127, 158] width 13 height 5
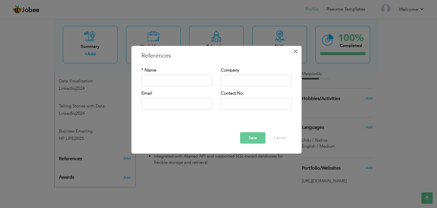
click at [295, 51] on span "×" at bounding box center [295, 51] width 5 height 10
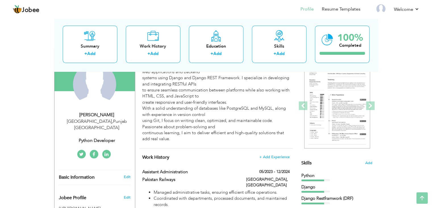
scroll to position [15, 0]
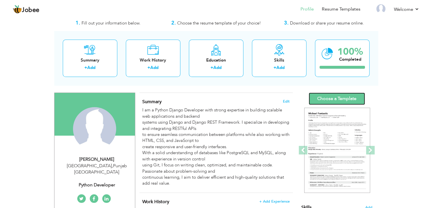
click at [340, 102] on link "Choose a Template" at bounding box center [337, 98] width 56 height 12
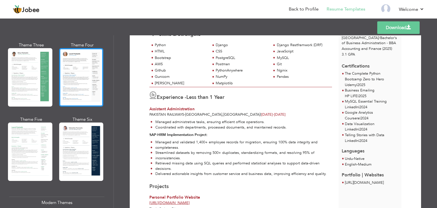
scroll to position [102, 0]
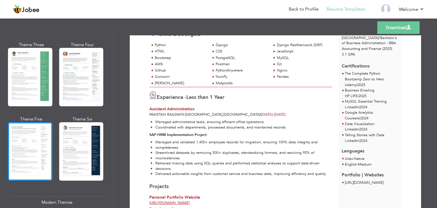
click at [44, 153] on div at bounding box center [30, 151] width 44 height 58
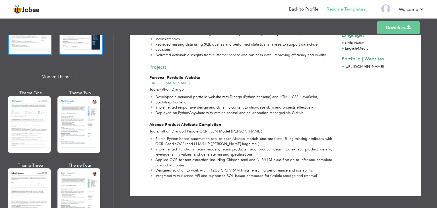
scroll to position [227, 0]
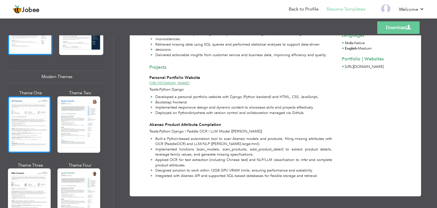
click at [34, 133] on div at bounding box center [29, 124] width 43 height 56
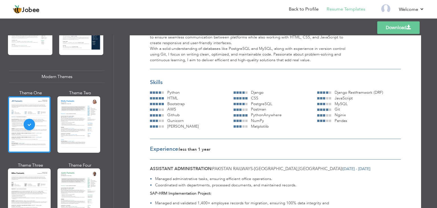
scroll to position [0, 0]
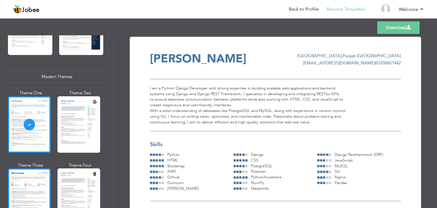
click at [34, 181] on div at bounding box center [29, 196] width 43 height 56
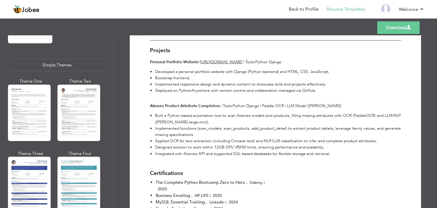
scroll to position [978, 0]
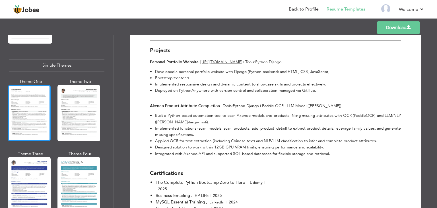
click at [28, 96] on div at bounding box center [29, 113] width 43 height 56
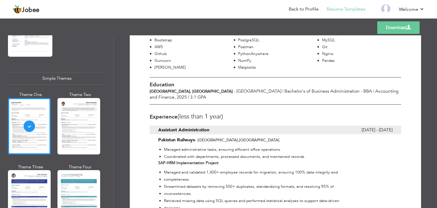
scroll to position [988, 0]
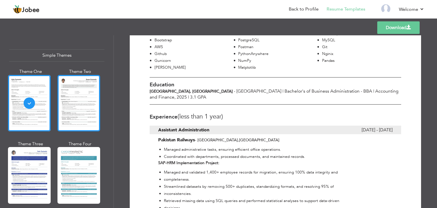
click at [77, 102] on div at bounding box center [78, 103] width 43 height 56
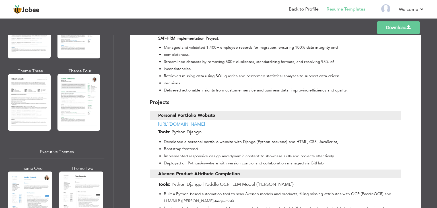
scroll to position [321, 0]
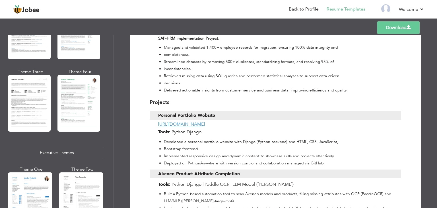
click at [40, 99] on div at bounding box center [29, 103] width 43 height 56
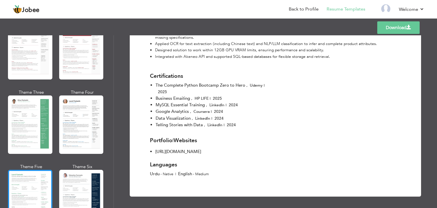
scroll to position [0, 0]
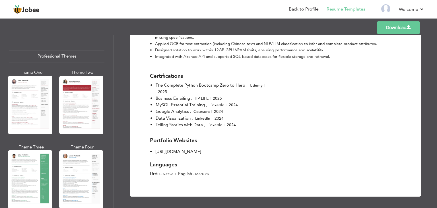
click at [32, 116] on div at bounding box center [30, 105] width 44 height 58
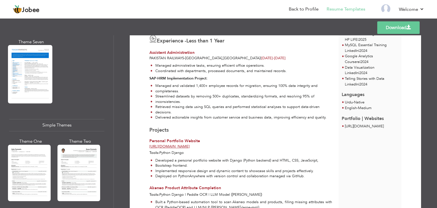
scroll to position [920, 0]
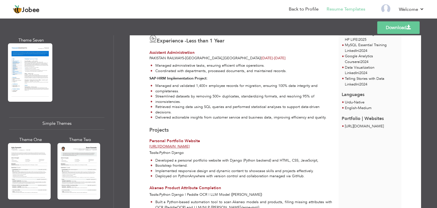
click at [35, 157] on div at bounding box center [29, 171] width 43 height 56
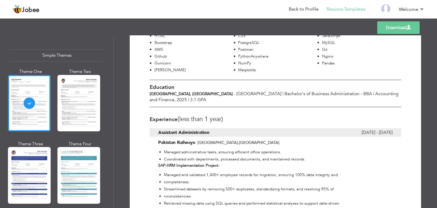
scroll to position [134, 0]
click at [216, 120] on span "(Less than 1 Year)" at bounding box center [199, 118] width 45 height 9
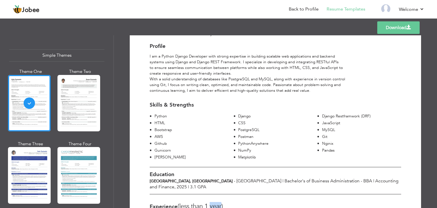
scroll to position [38, 0]
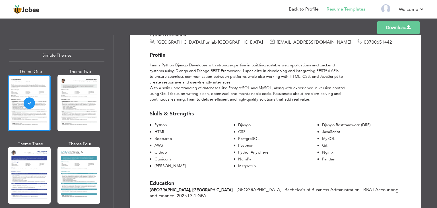
click at [391, 26] on link "Download" at bounding box center [398, 27] width 42 height 13
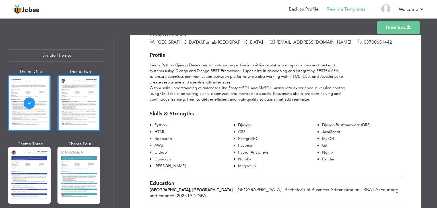
click at [90, 114] on div at bounding box center [78, 103] width 43 height 56
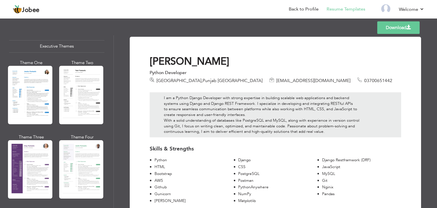
scroll to position [426, 0]
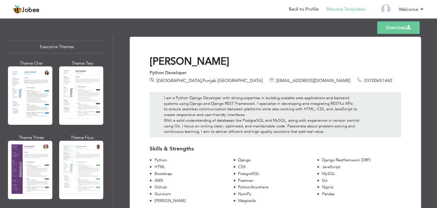
click at [81, 107] on div at bounding box center [81, 95] width 44 height 58
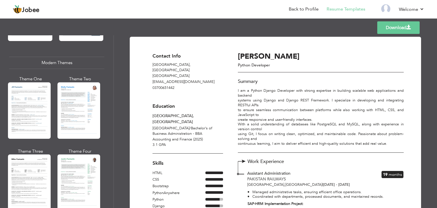
scroll to position [241, 0]
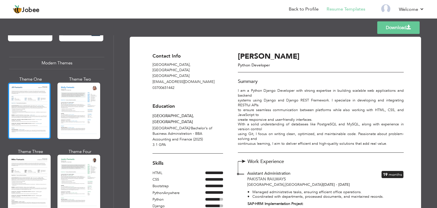
click at [18, 116] on div at bounding box center [29, 110] width 43 height 56
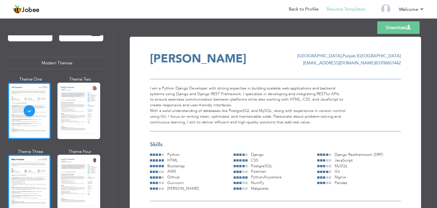
click at [32, 164] on div at bounding box center [29, 182] width 43 height 56
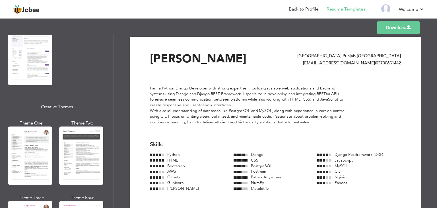
scroll to position [614, 0]
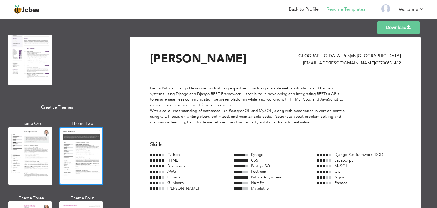
click at [78, 148] on div at bounding box center [81, 156] width 44 height 58
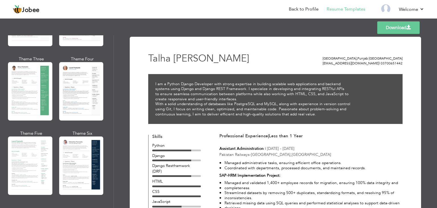
scroll to position [73, 0]
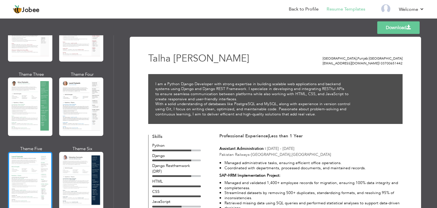
click at [31, 165] on div at bounding box center [30, 181] width 44 height 58
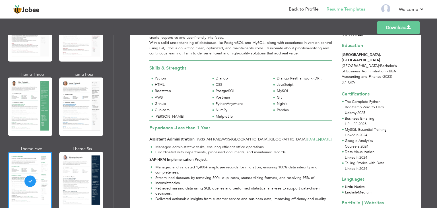
scroll to position [0, 0]
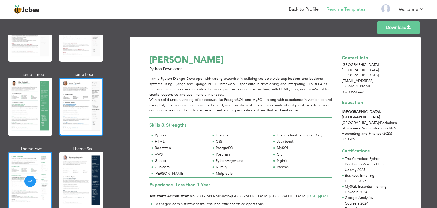
click at [99, 84] on div at bounding box center [81, 106] width 44 height 58
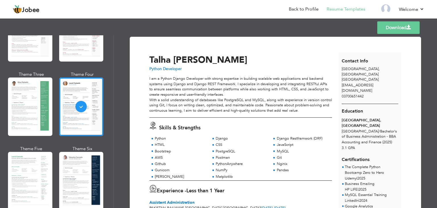
click at [415, 25] on link "Download" at bounding box center [398, 27] width 42 height 13
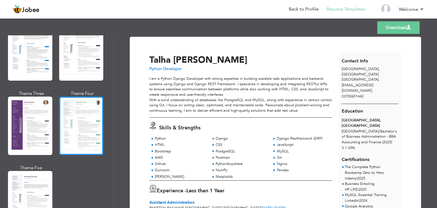
scroll to position [488, 0]
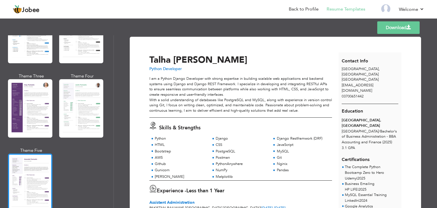
click at [16, 163] on div at bounding box center [30, 182] width 44 height 58
click at [28, 176] on div at bounding box center [30, 182] width 44 height 58
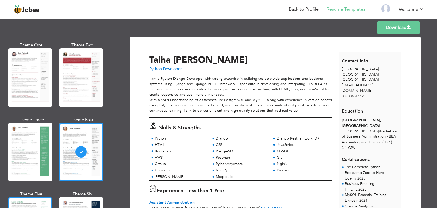
scroll to position [0, 0]
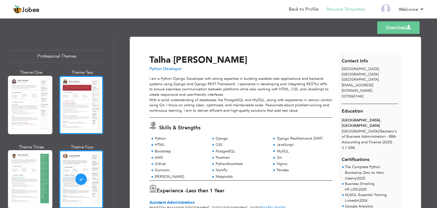
click at [69, 100] on div at bounding box center [81, 105] width 44 height 58
click at [79, 114] on div at bounding box center [81, 105] width 44 height 58
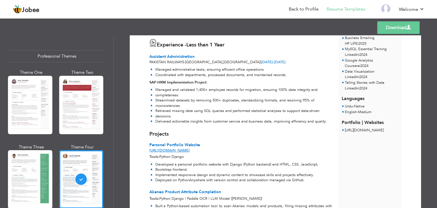
scroll to position [147, 0]
